Goal: Task Accomplishment & Management: Manage account settings

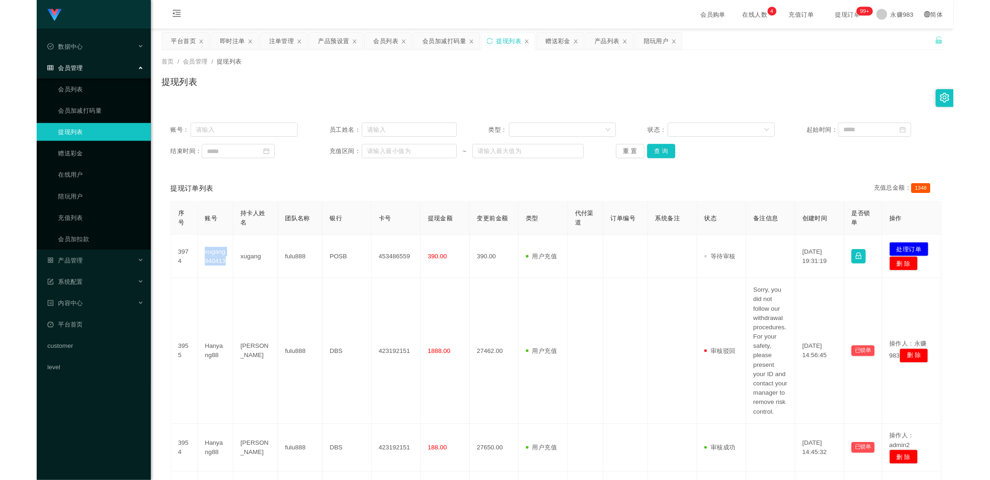
scroll to position [64, 0]
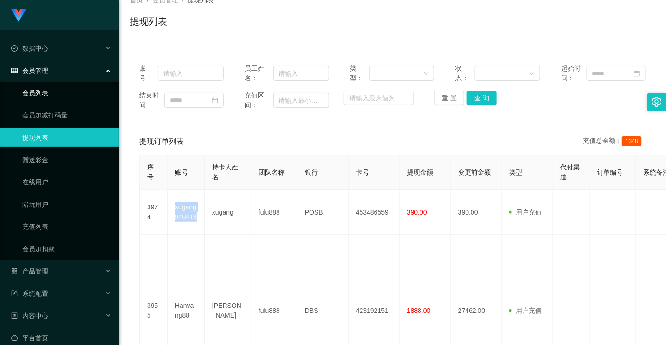
click at [50, 95] on link "会员列表" at bounding box center [66, 93] width 89 height 19
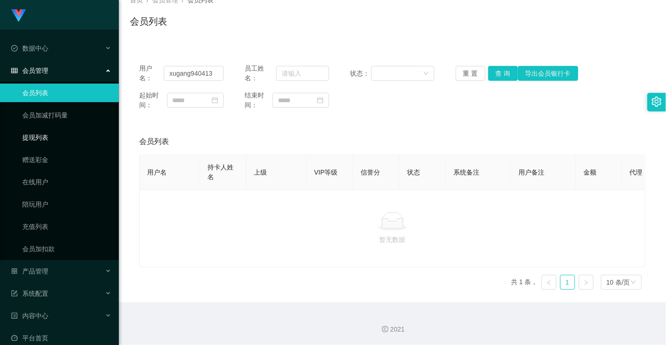
click at [36, 136] on link "提现列表" at bounding box center [66, 137] width 89 height 19
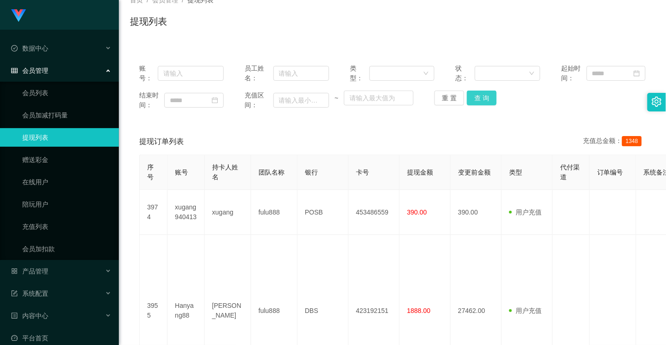
click at [476, 97] on button "查 询" at bounding box center [482, 97] width 30 height 15
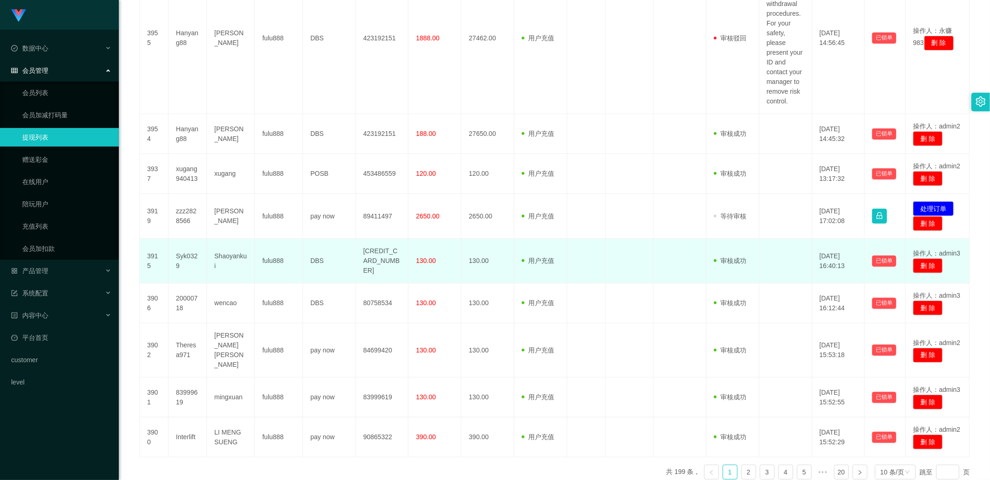
scroll to position [353, 0]
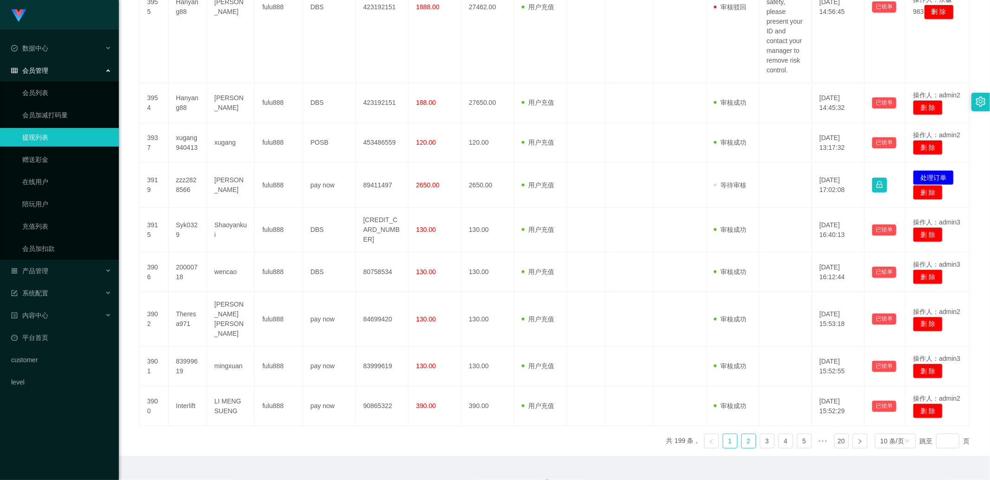
click at [741, 434] on link "2" at bounding box center [748, 441] width 14 height 14
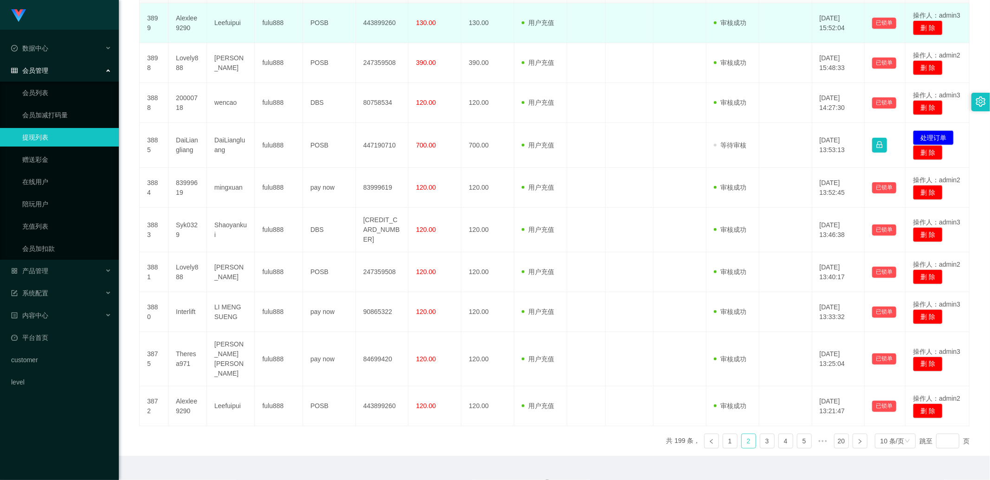
scroll to position [35, 0]
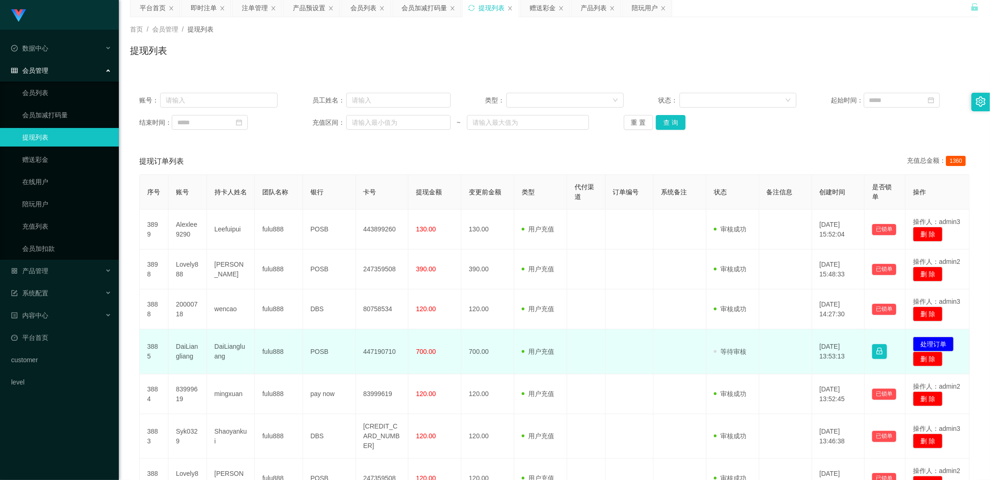
click at [190, 351] on td "DaiLiangliang" at bounding box center [187, 351] width 39 height 45
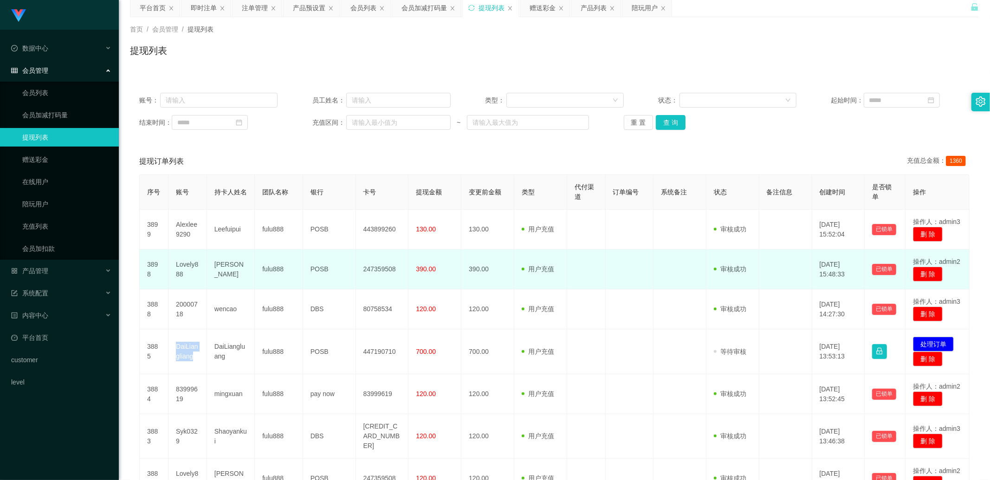
copy td "DaiLiangliang"
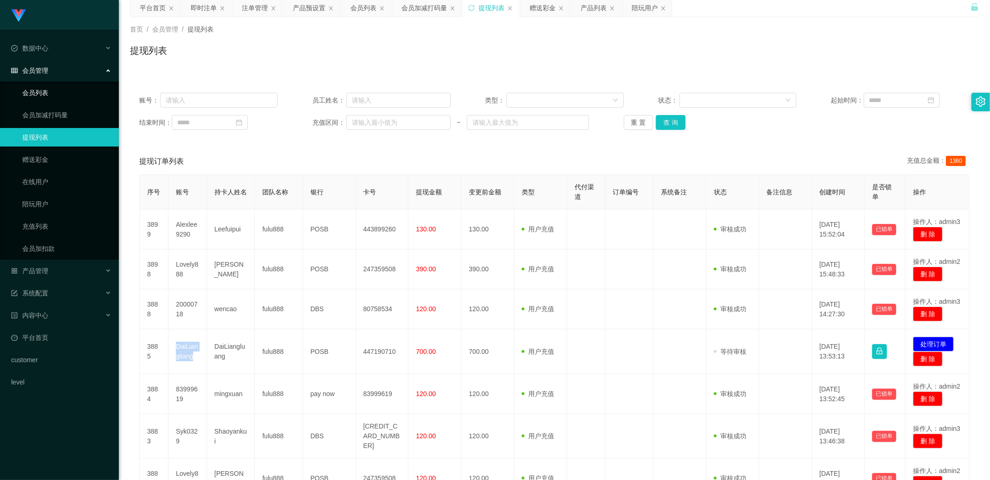
click at [57, 95] on link "会员列表" at bounding box center [66, 93] width 89 height 19
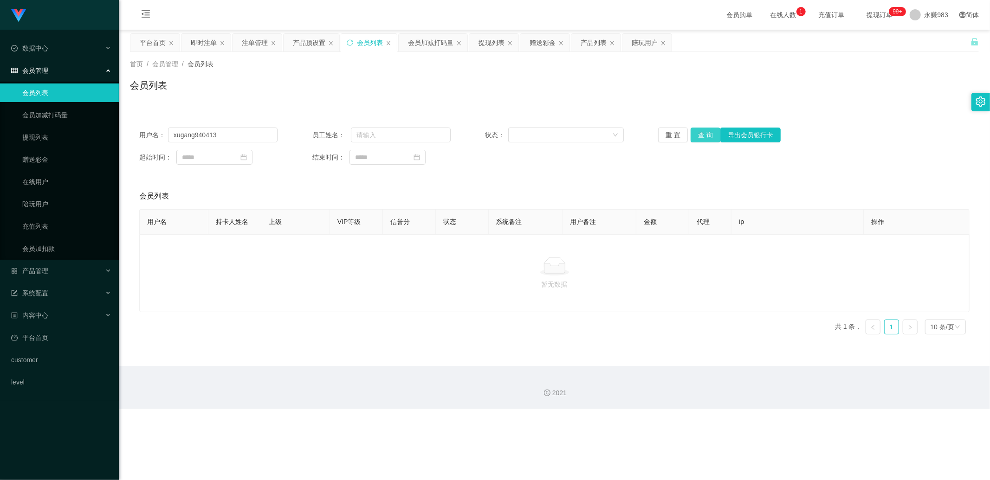
click at [690, 135] on button "查 询" at bounding box center [705, 135] width 30 height 15
click at [669, 140] on button "重 置" at bounding box center [673, 135] width 30 height 15
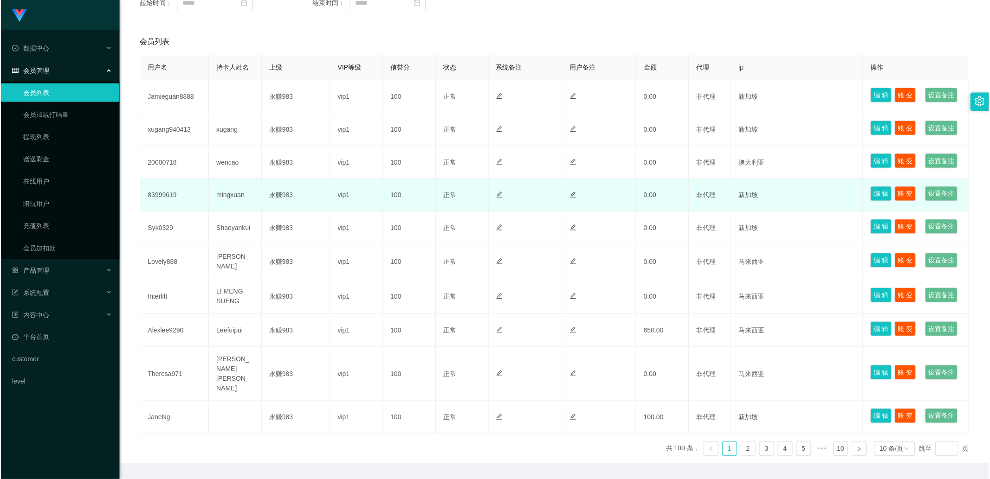
scroll to position [206, 0]
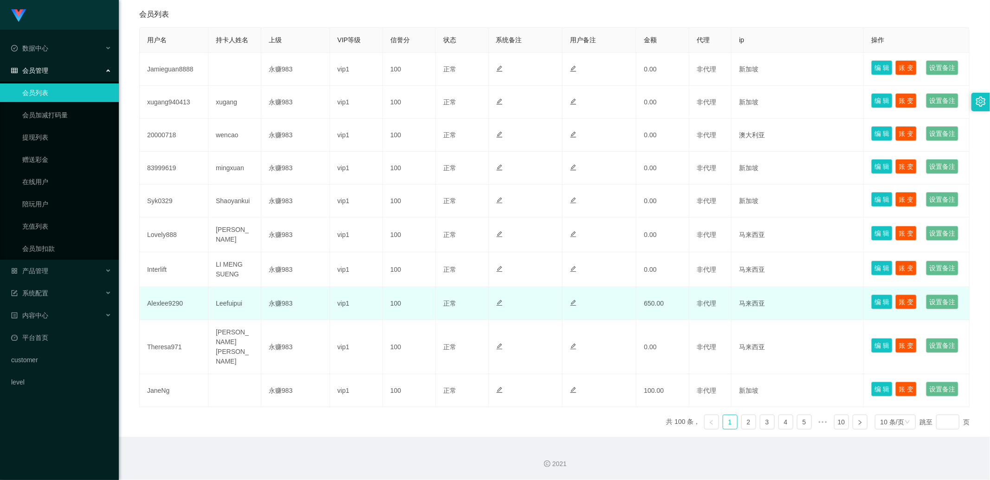
click at [177, 320] on td "Alexlee9290" at bounding box center [174, 303] width 69 height 33
copy td "Alexlee9290"
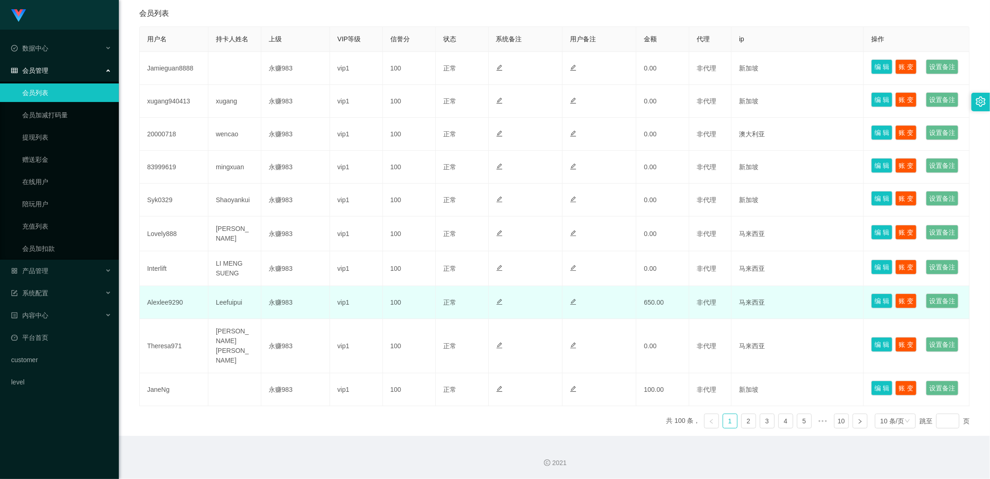
click at [229, 319] on td "Leefuipui" at bounding box center [234, 302] width 53 height 33
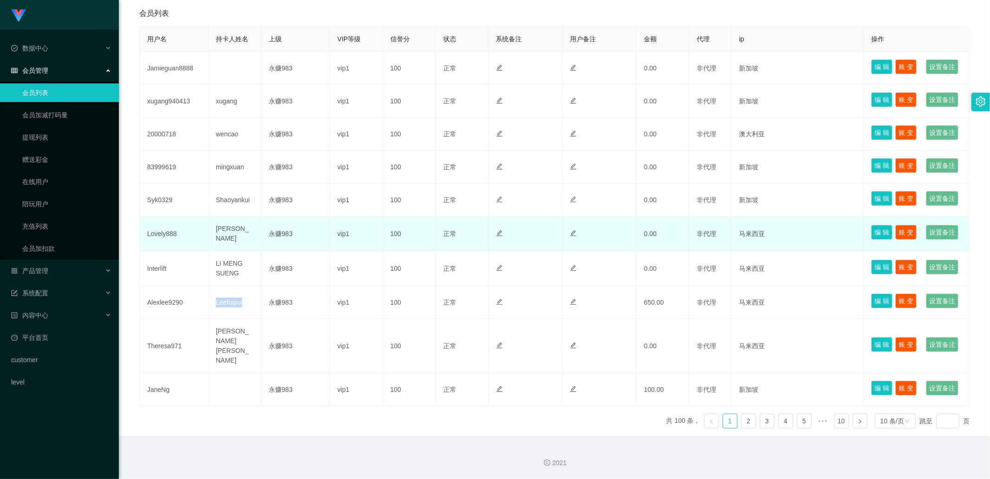
copy td "Leefuipui"
